Goal: Task Accomplishment & Management: Use online tool/utility

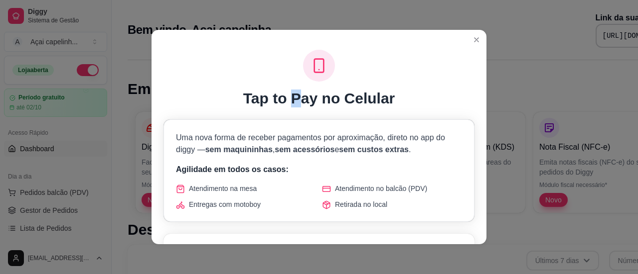
drag, startPoint x: 291, startPoint y: 94, endPoint x: 298, endPoint y: 88, distance: 9.2
click at [298, 88] on div "Tap to Pay no Celular" at bounding box center [318, 79] width 311 height 58
click at [480, 33] on header at bounding box center [318, 38] width 335 height 16
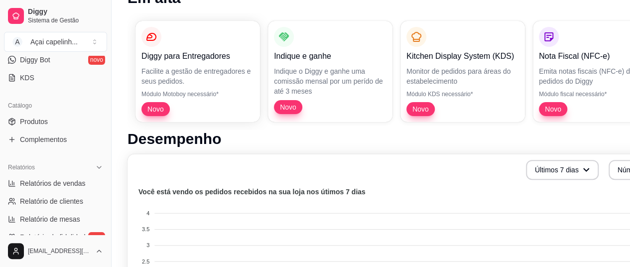
scroll to position [159, 0]
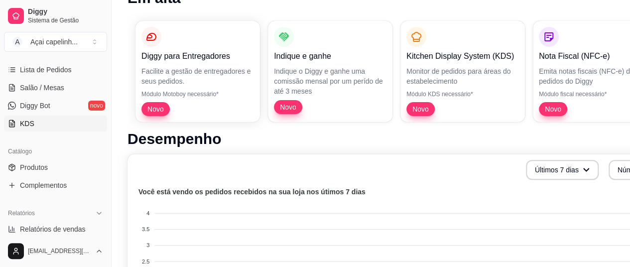
click at [71, 121] on link "KDS" at bounding box center [55, 124] width 103 height 16
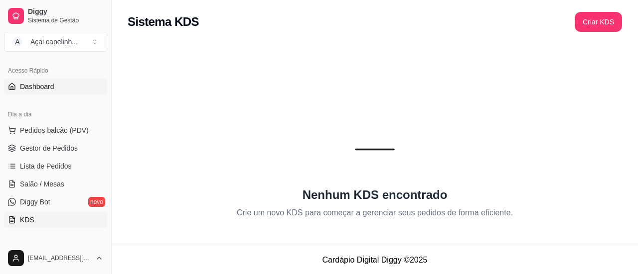
scroll to position [63, 0]
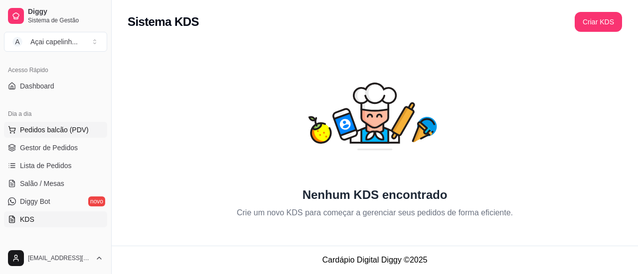
click at [55, 130] on span "Pedidos balcão (PDV)" at bounding box center [54, 130] width 69 height 10
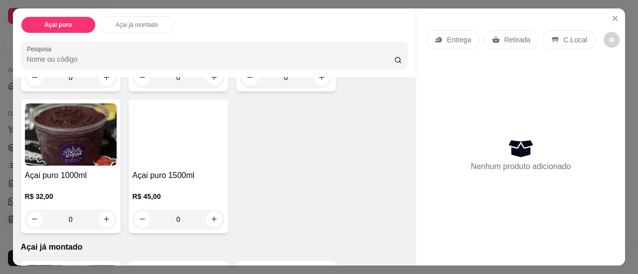
scroll to position [199, 0]
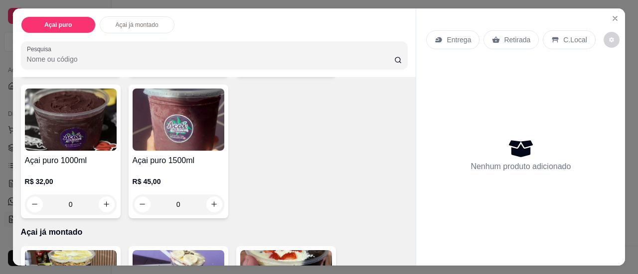
click at [212, 195] on div "0" at bounding box center [178, 205] width 92 height 20
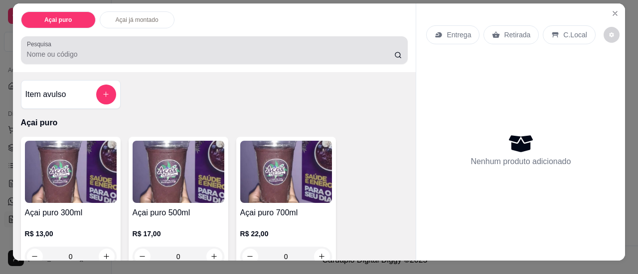
scroll to position [0, 0]
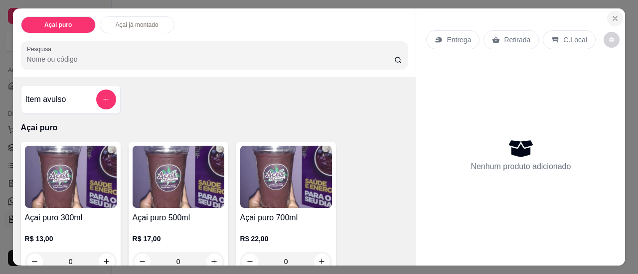
click at [613, 16] on icon "Close" at bounding box center [615, 18] width 4 height 4
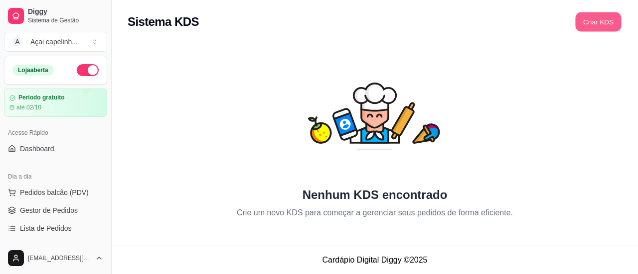
click at [595, 22] on button "Criar KDS" at bounding box center [598, 21] width 46 height 19
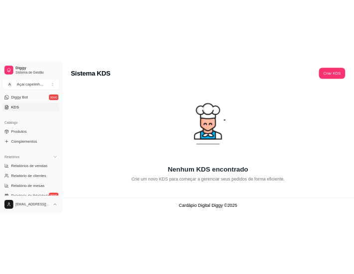
scroll to position [149, 0]
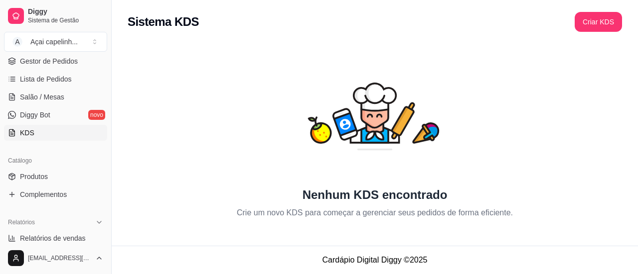
drag, startPoint x: 0, startPoint y: 239, endPoint x: 0, endPoint y: 272, distance: 33.9
